Goal: Find specific page/section: Find specific page/section

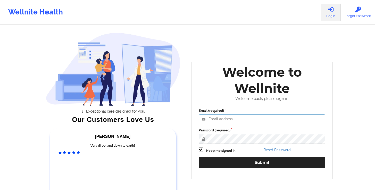
click at [250, 118] on input "Email (required)" at bounding box center [262, 119] width 127 height 10
type input "[PERSON_NAME][EMAIL_ADDRESS][DOMAIN_NAME]"
click at [199, 157] on button "Submit" at bounding box center [262, 162] width 127 height 11
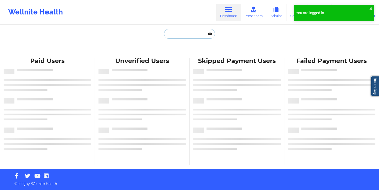
click at [191, 35] on input "text" at bounding box center [189, 34] width 51 height 10
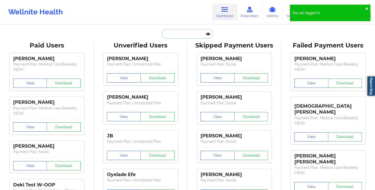
paste input "9082088186"
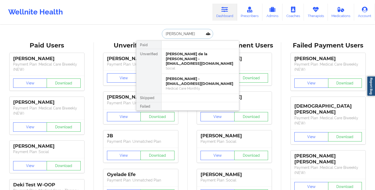
type input "[PERSON_NAME] di"
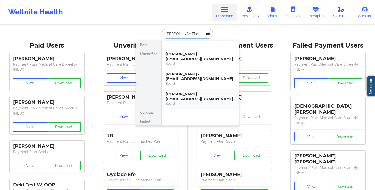
click at [183, 99] on div "[PERSON_NAME] - [EMAIL_ADDRESS][DOMAIN_NAME]" at bounding box center [200, 96] width 69 height 10
